Goal: Information Seeking & Learning: Learn about a topic

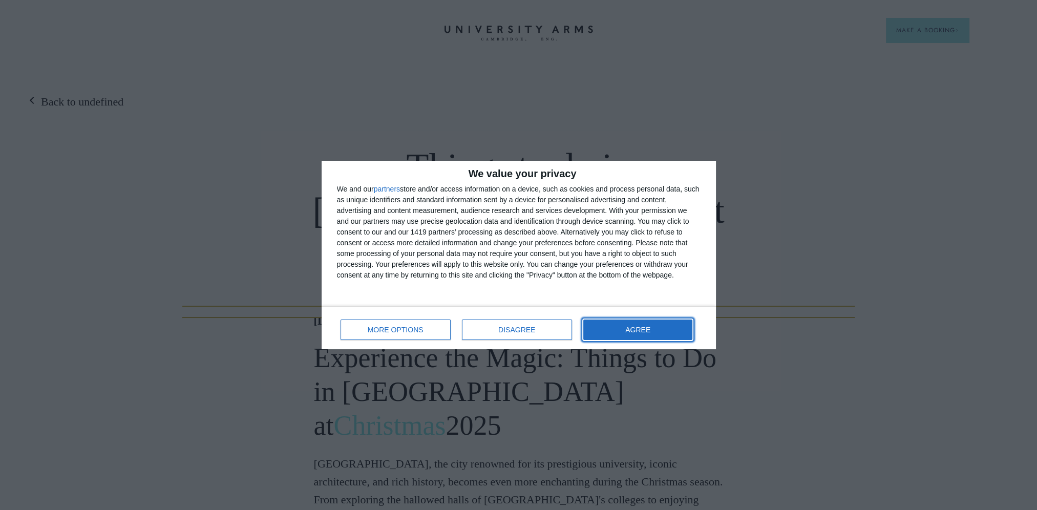
click at [611, 333] on button "AGREE" at bounding box center [638, 329] width 110 height 20
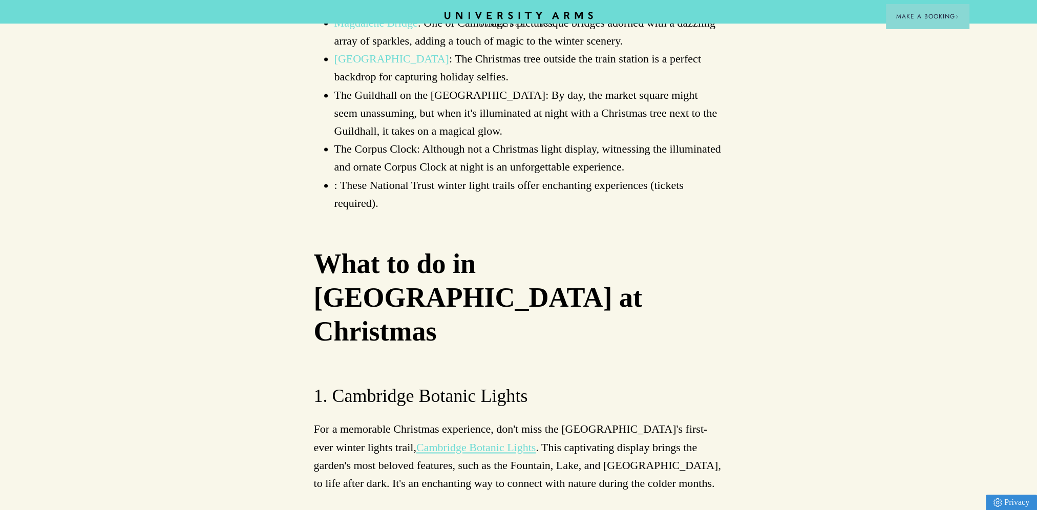
scroll to position [2252, 0]
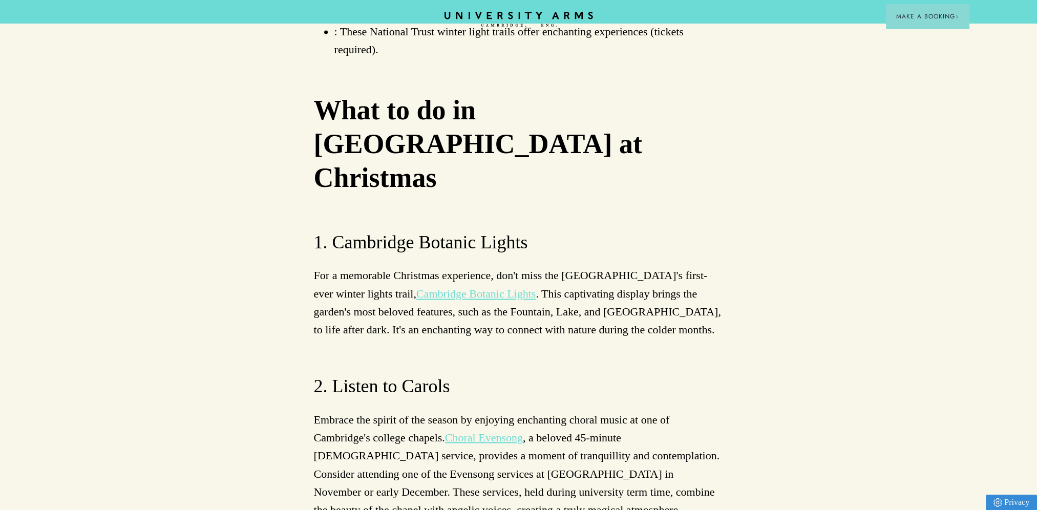
click at [492, 431] on link "Choral Evensong" at bounding box center [484, 437] width 78 height 13
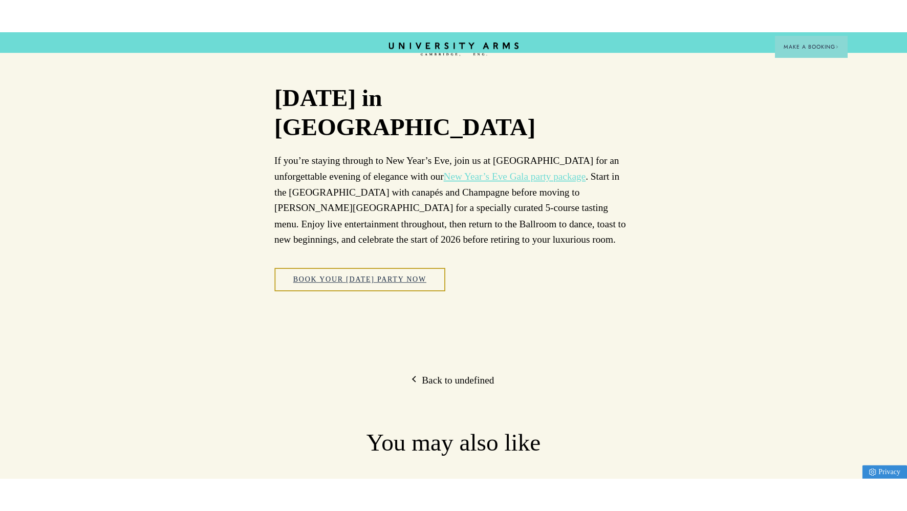
scroll to position [5234, 0]
